Goal: Use online tool/utility: Use online tool/utility

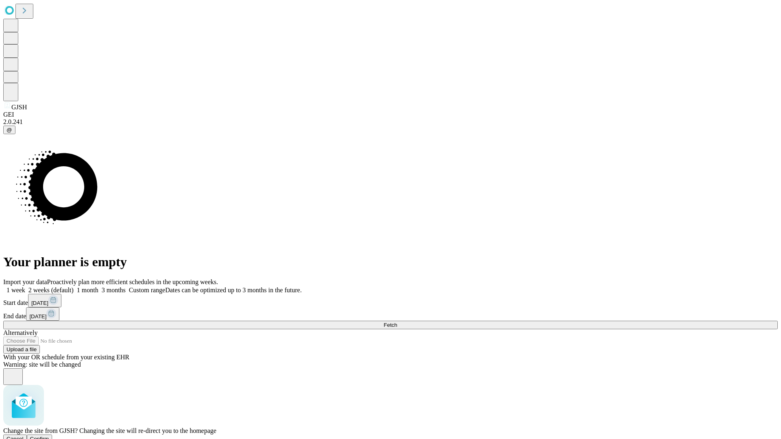
click at [49, 436] on span "Confirm" at bounding box center [39, 439] width 19 height 6
click at [98, 287] on label "1 month" at bounding box center [86, 290] width 25 height 7
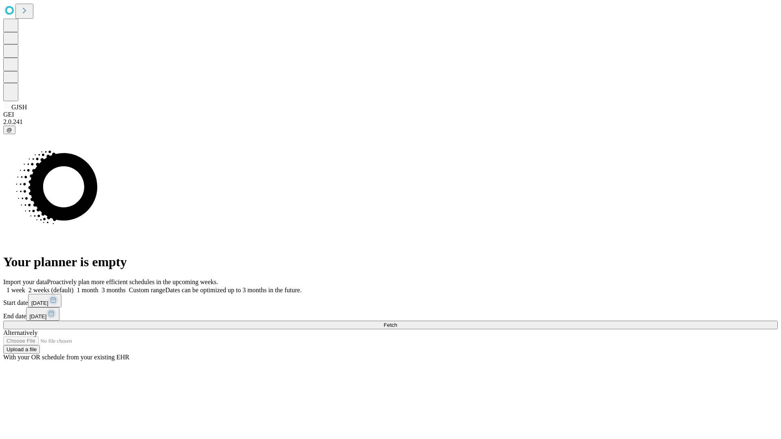
click at [397, 322] on span "Fetch" at bounding box center [390, 325] width 13 height 6
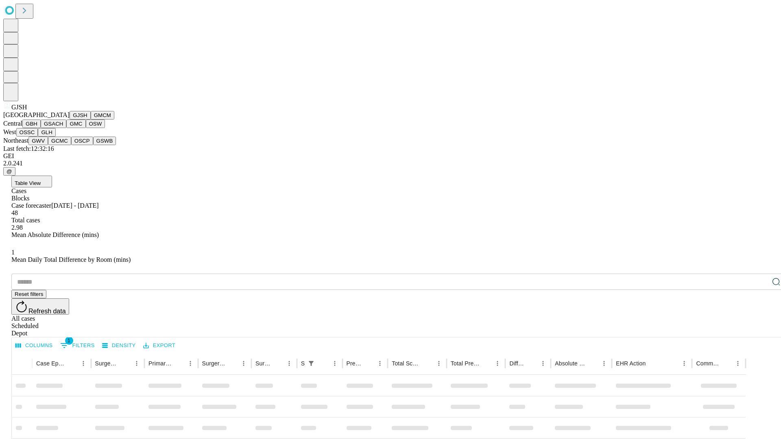
click at [91, 120] on button "GMCM" at bounding box center [103, 115] width 24 height 9
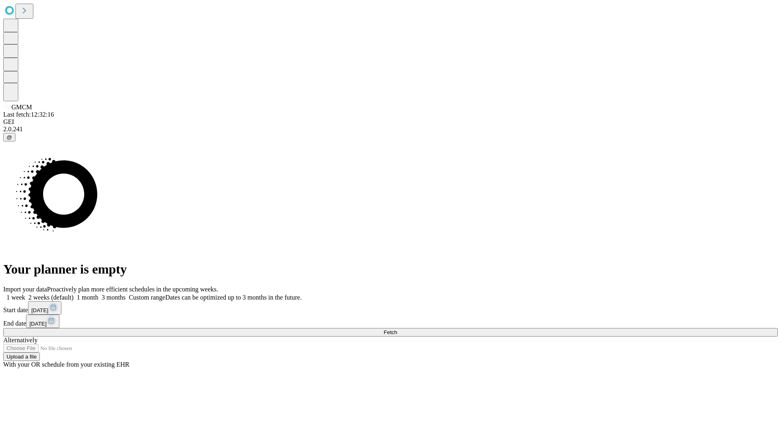
click at [98, 294] on label "1 month" at bounding box center [86, 297] width 25 height 7
click at [397, 330] on span "Fetch" at bounding box center [390, 333] width 13 height 6
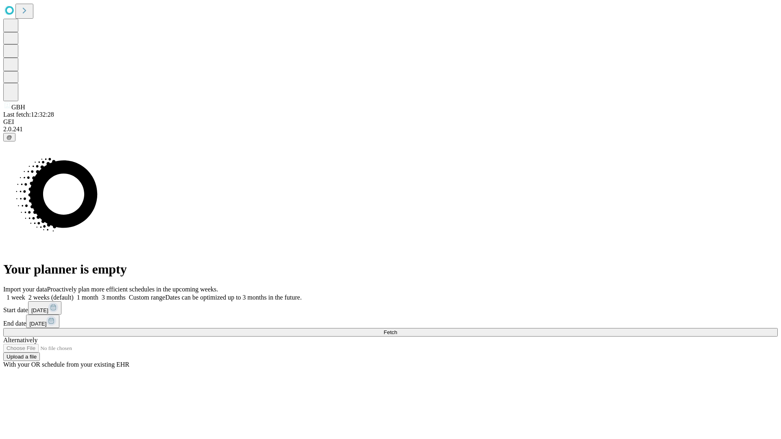
click at [98, 294] on label "1 month" at bounding box center [86, 297] width 25 height 7
click at [397, 330] on span "Fetch" at bounding box center [390, 333] width 13 height 6
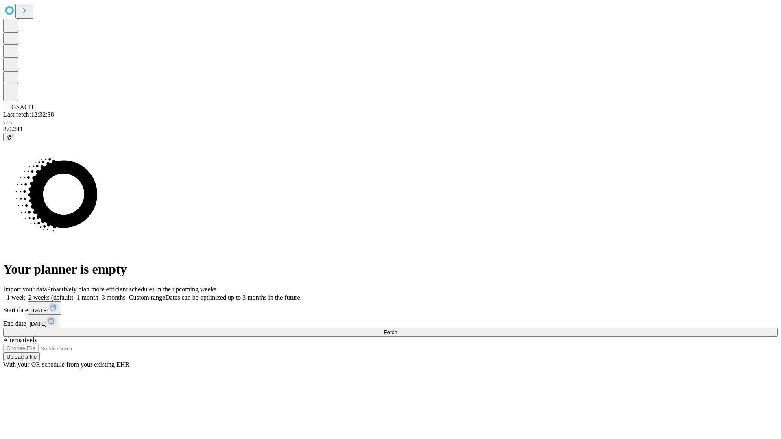
click at [397, 330] on span "Fetch" at bounding box center [390, 333] width 13 height 6
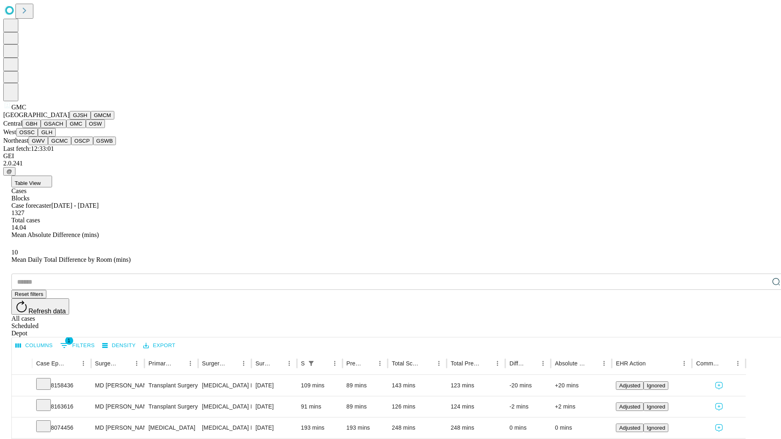
click at [86, 128] on button "OSW" at bounding box center [96, 124] width 20 height 9
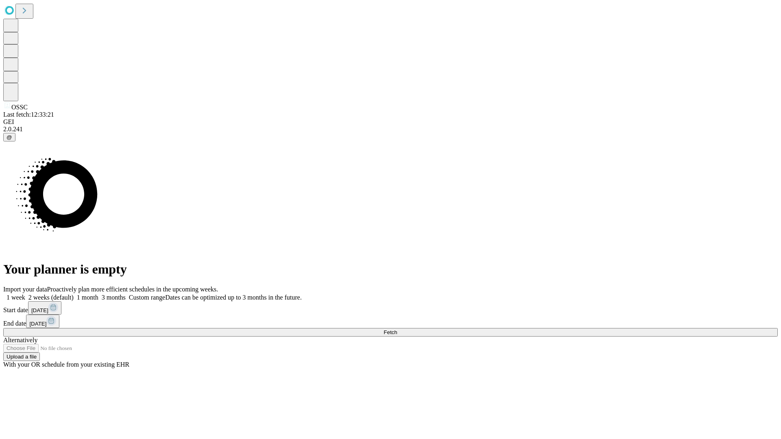
click at [98, 294] on label "1 month" at bounding box center [86, 297] width 25 height 7
click at [397, 330] on span "Fetch" at bounding box center [390, 333] width 13 height 6
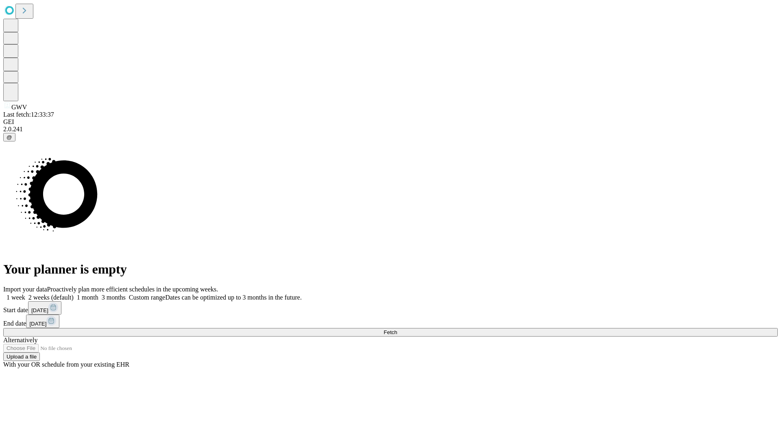
click at [98, 294] on label "1 month" at bounding box center [86, 297] width 25 height 7
click at [397, 330] on span "Fetch" at bounding box center [390, 333] width 13 height 6
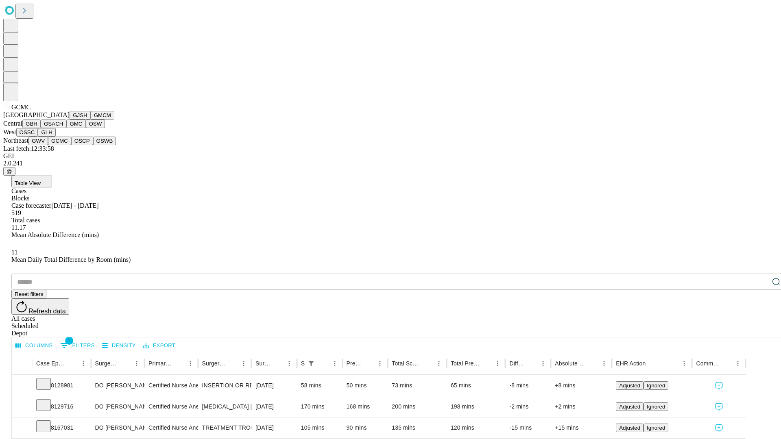
click at [71, 145] on button "OSCP" at bounding box center [82, 141] width 22 height 9
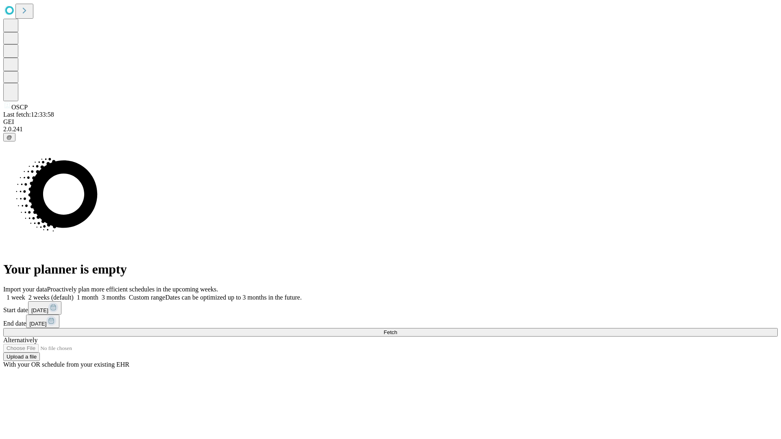
click at [98, 294] on label "1 month" at bounding box center [86, 297] width 25 height 7
click at [397, 330] on span "Fetch" at bounding box center [390, 333] width 13 height 6
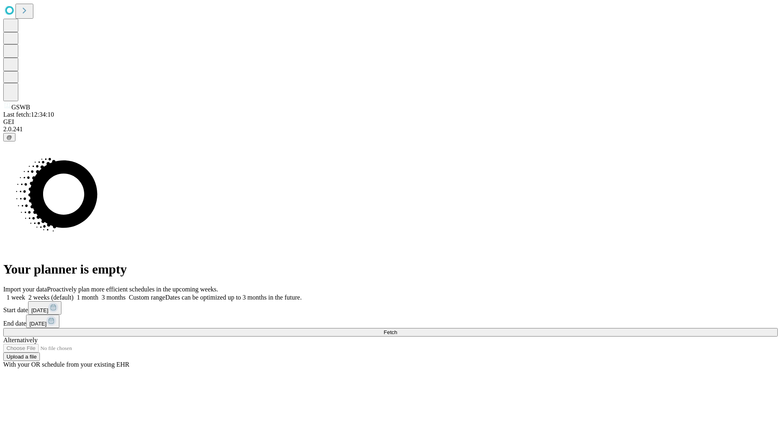
click at [98, 294] on label "1 month" at bounding box center [86, 297] width 25 height 7
click at [397, 330] on span "Fetch" at bounding box center [390, 333] width 13 height 6
